Goal: Transaction & Acquisition: Purchase product/service

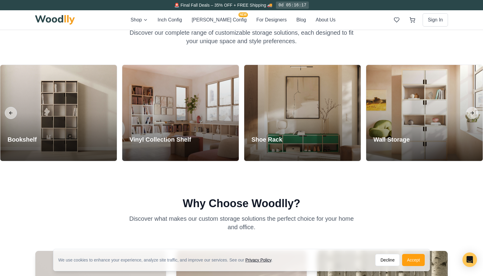
scroll to position [262, 0]
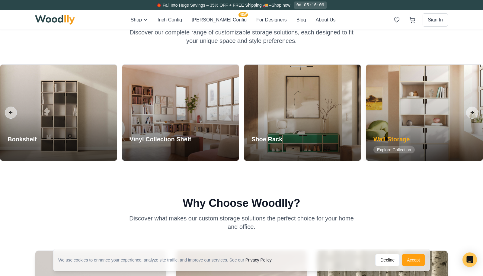
click at [414, 133] on div "Wall Storage Explore Collection" at bounding box center [394, 144] width 56 height 33
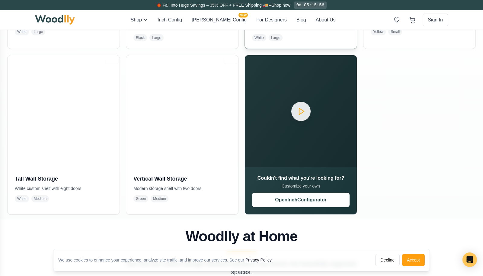
scroll to position [266, 0]
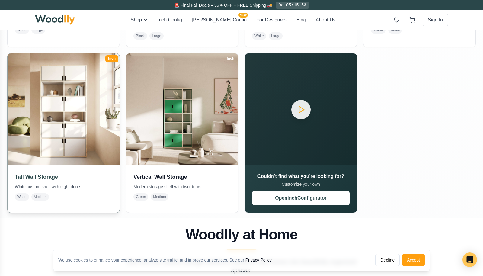
click at [88, 177] on h3 "Tall Wall Storage" at bounding box center [63, 177] width 97 height 8
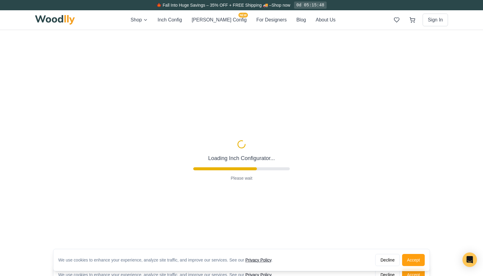
type input "36"
type input "6"
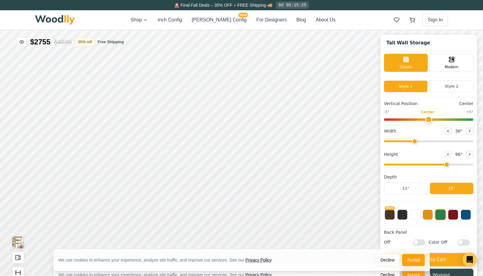
click at [145, 18] on div "Shop Inch Config [PERSON_NAME] Config NEW For Designers Blog About Us Sign In" at bounding box center [241, 19] width 413 height 19
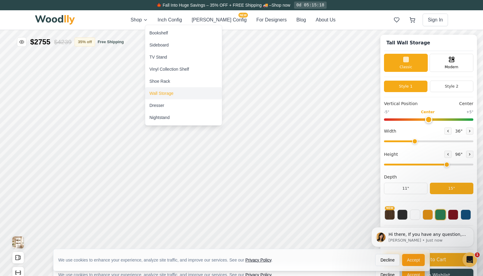
click at [161, 92] on div "Wall Storage" at bounding box center [161, 93] width 24 height 6
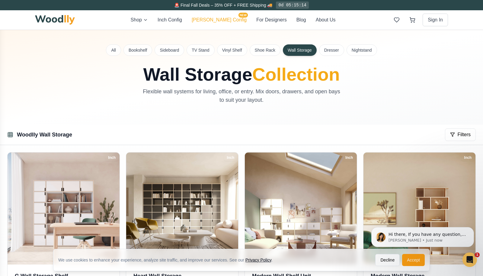
click at [215, 19] on button "[PERSON_NAME] Config NEW" at bounding box center [219, 19] width 55 height 7
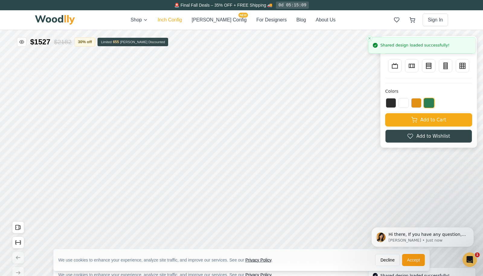
click at [182, 19] on button "Inch Config" at bounding box center [170, 19] width 24 height 7
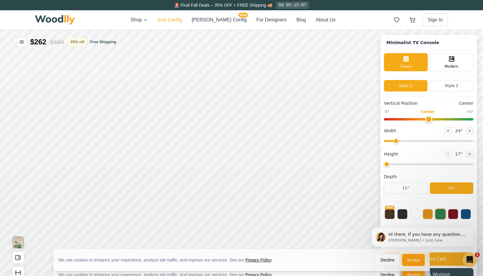
type input "63"
type input "2"
click at [222, 21] on button "[PERSON_NAME] Config NEW" at bounding box center [219, 19] width 55 height 7
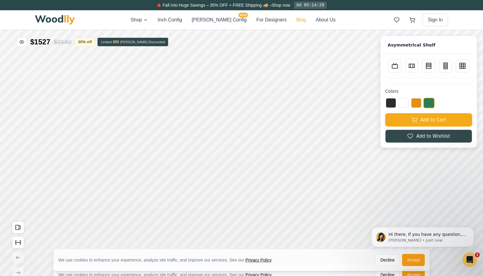
click at [296, 20] on button "Blog" at bounding box center [301, 19] width 10 height 7
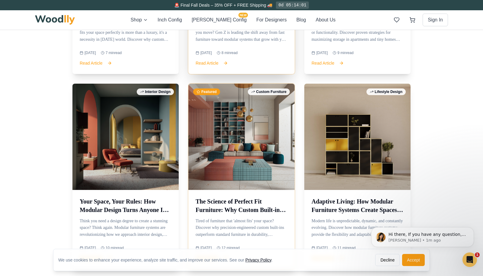
scroll to position [602, 0]
